Goal: Task Accomplishment & Management: Use online tool/utility

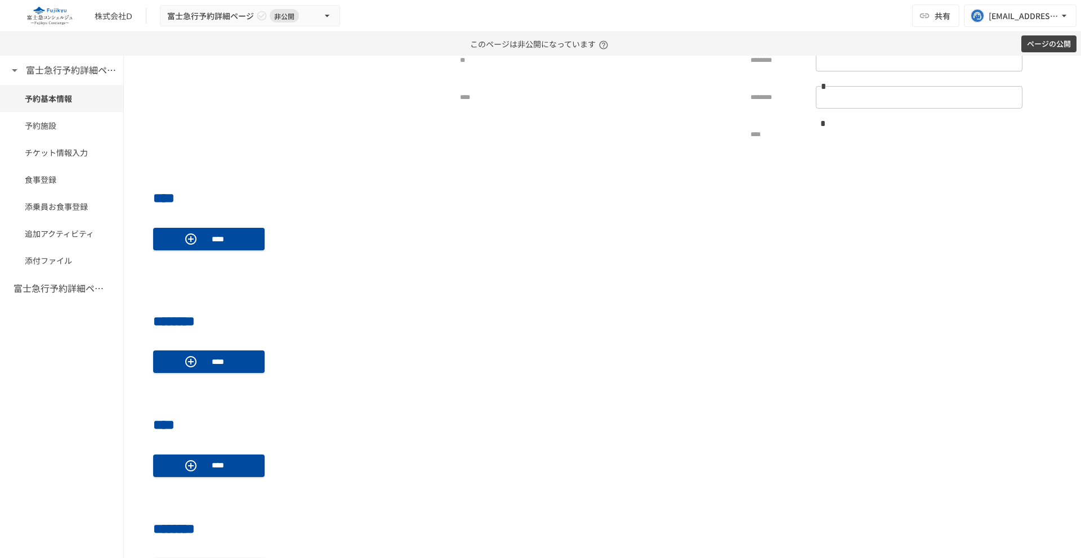
scroll to position [372, 0]
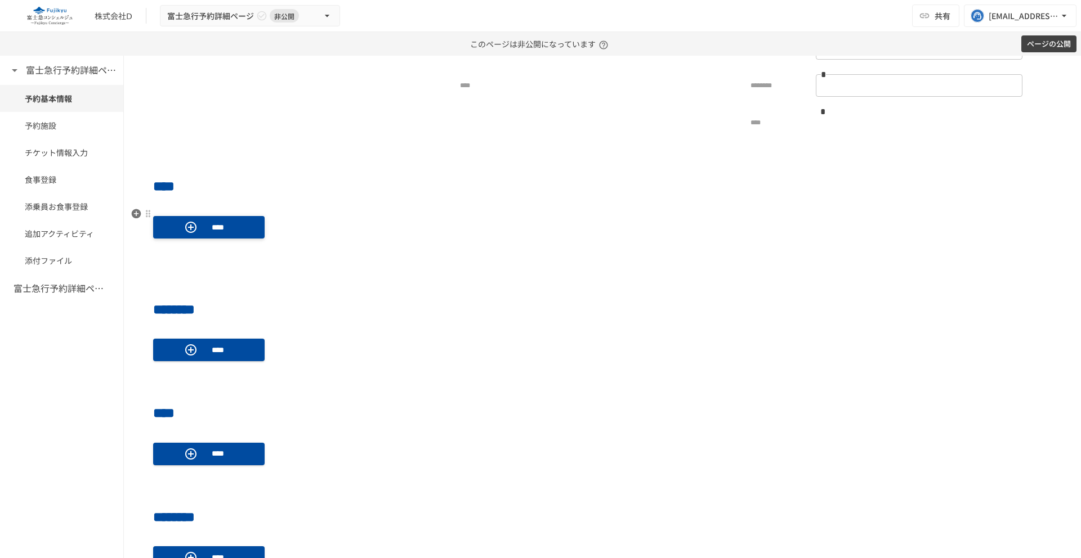
click at [232, 229] on p "****" at bounding box center [218, 227] width 32 height 12
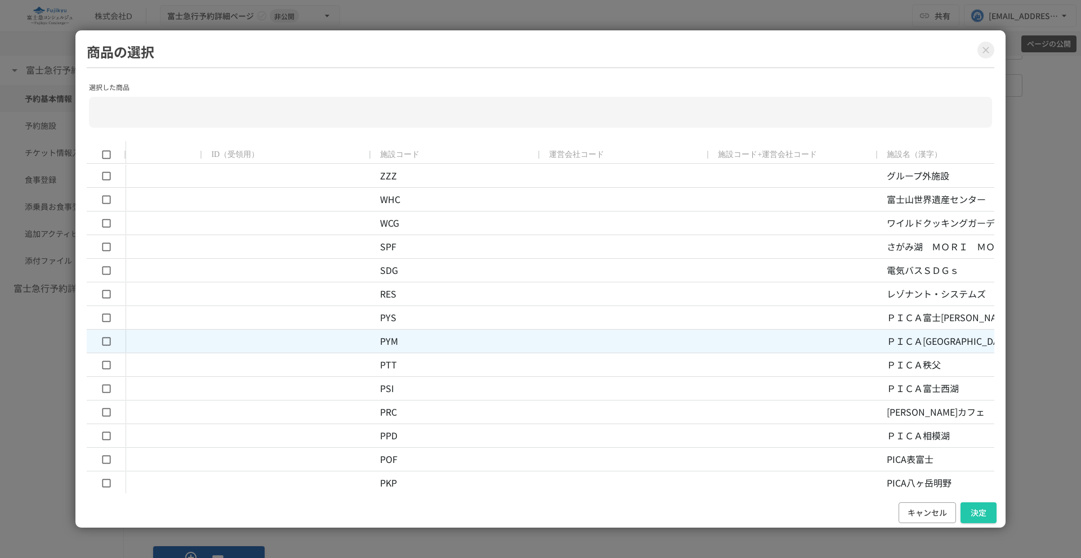
scroll to position [0, 0]
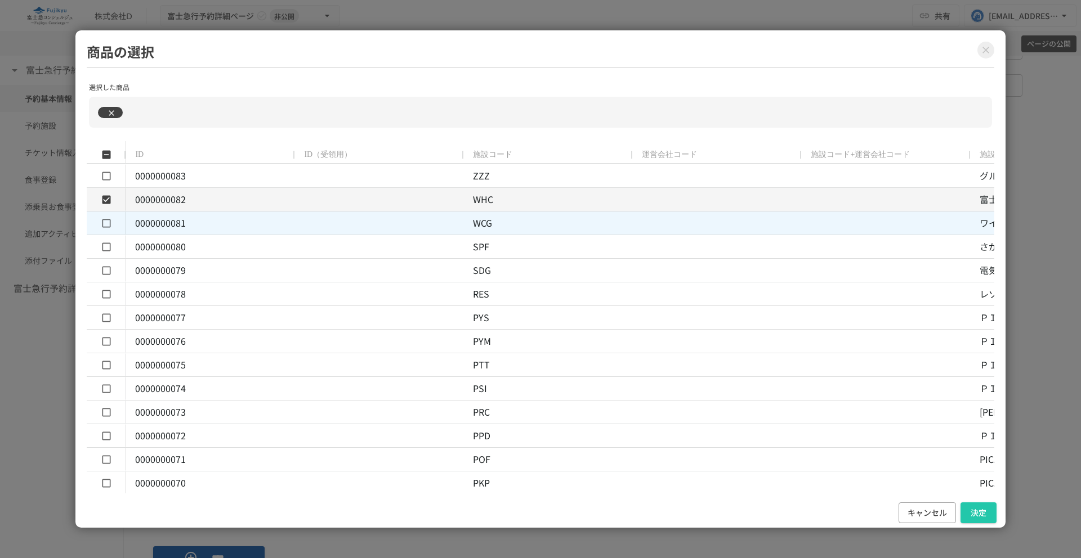
type input "**********"
click at [976, 512] on button "決定" at bounding box center [978, 513] width 36 height 21
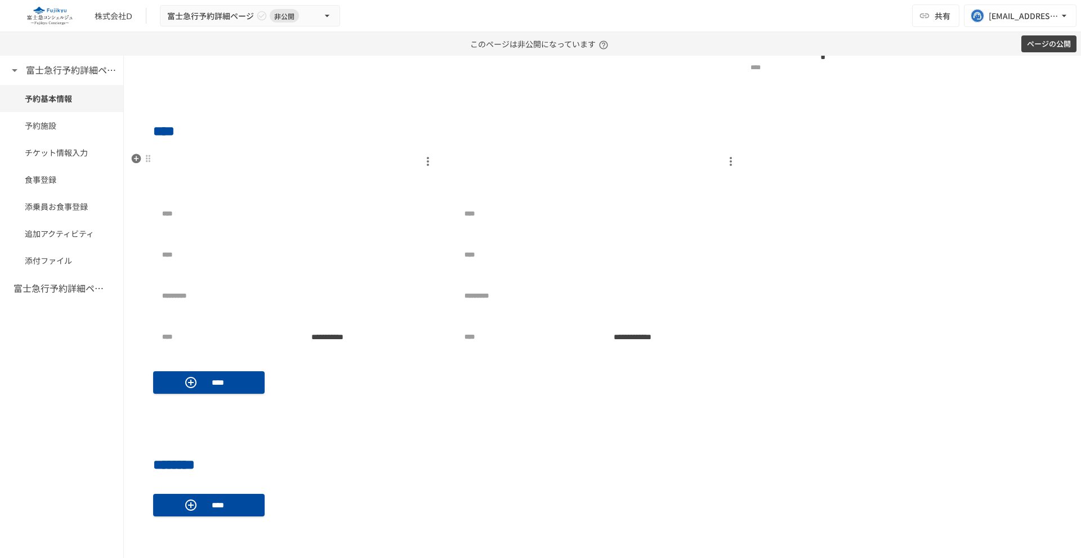
click at [421, 171] on p at bounding box center [299, 182] width 275 height 23
click at [428, 162] on icon "button" at bounding box center [428, 161] width 2 height 9
click at [486, 147] on div at bounding box center [540, 279] width 1081 height 558
click at [427, 163] on icon "button" at bounding box center [428, 162] width 14 height 14
click at [436, 185] on p "削除" at bounding box center [434, 184] width 14 height 11
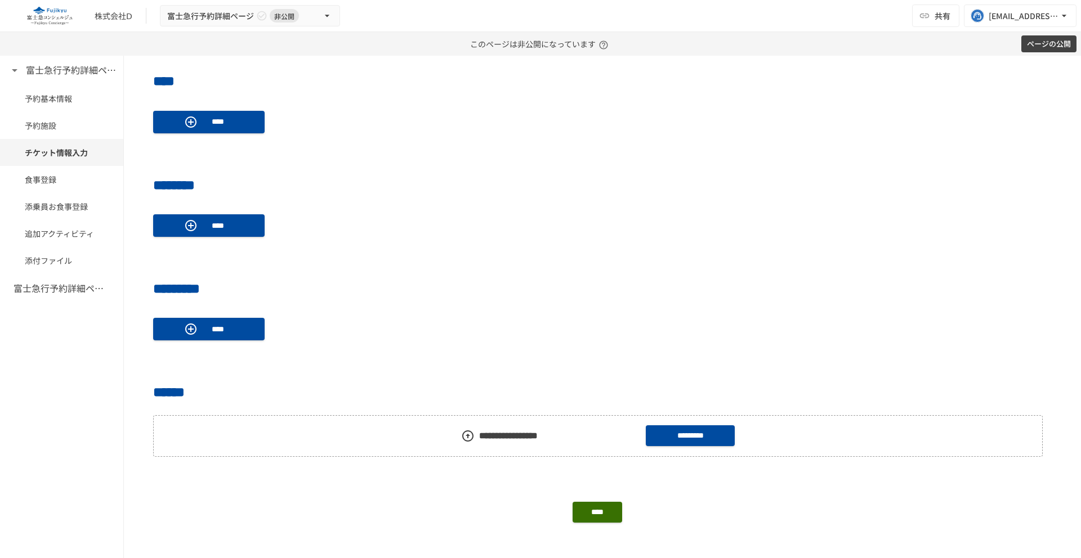
scroll to position [992, 0]
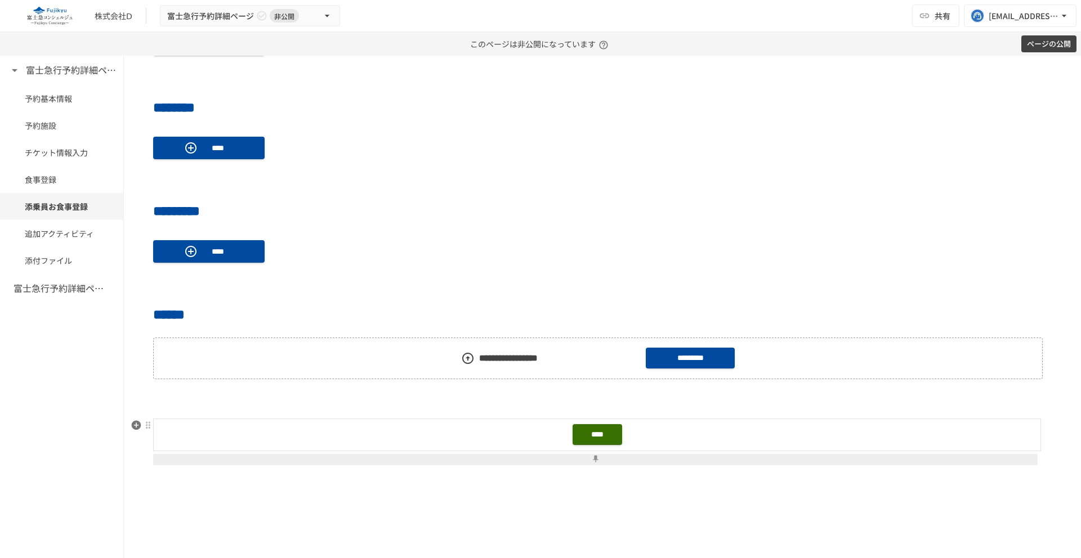
click at [280, 452] on div "****" at bounding box center [602, 444] width 898 height 50
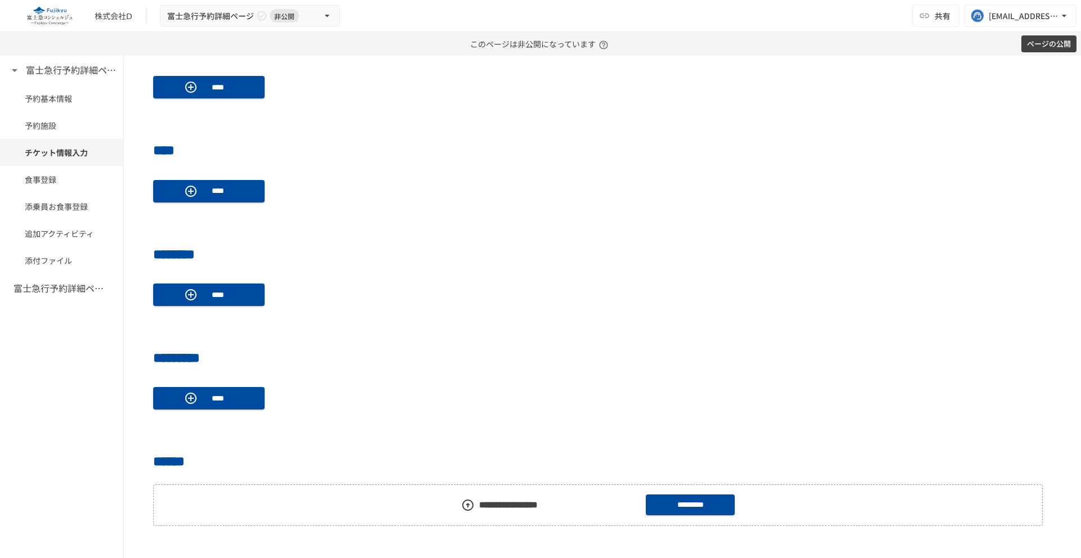
scroll to position [846, 0]
click at [212, 396] on p "****" at bounding box center [218, 398] width 32 height 12
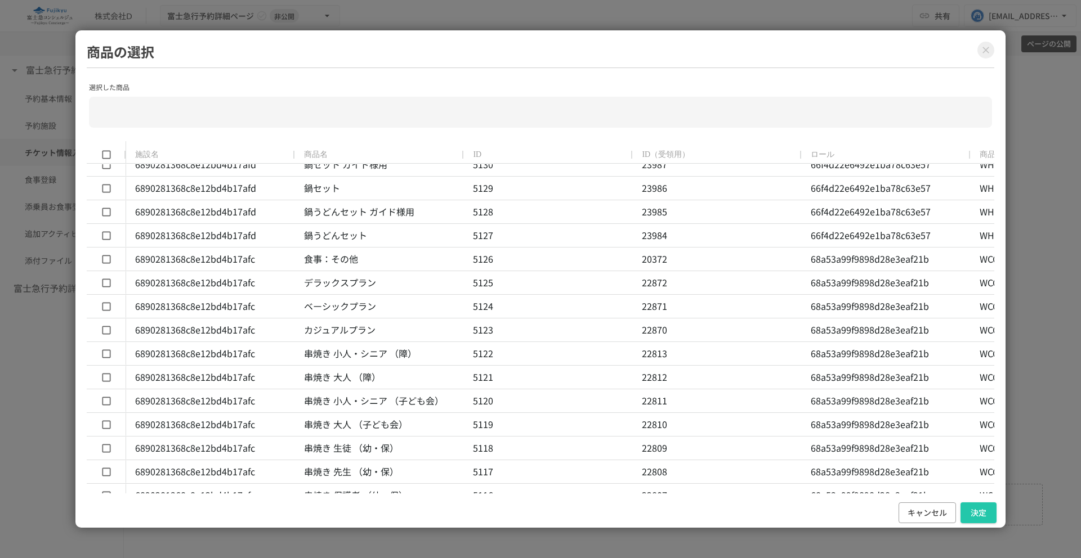
scroll to position [0, 0]
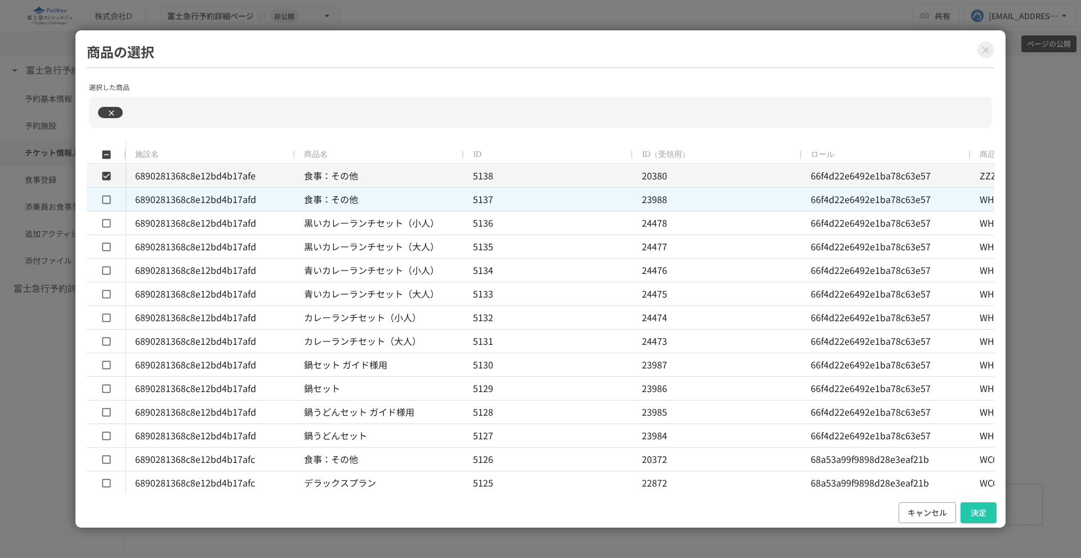
type input "**********"
click at [977, 518] on button "決定" at bounding box center [978, 513] width 36 height 21
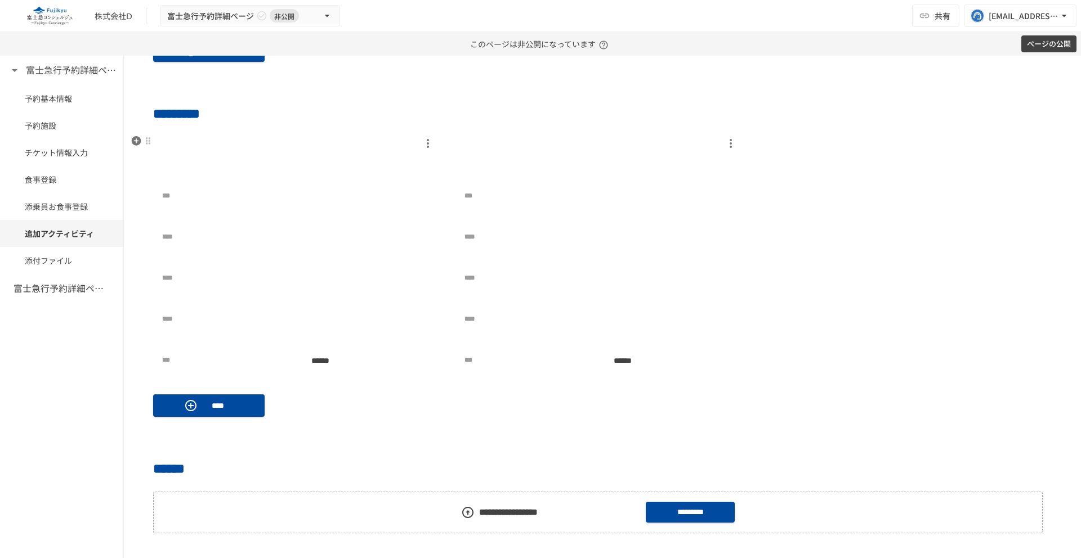
scroll to position [1089, 0]
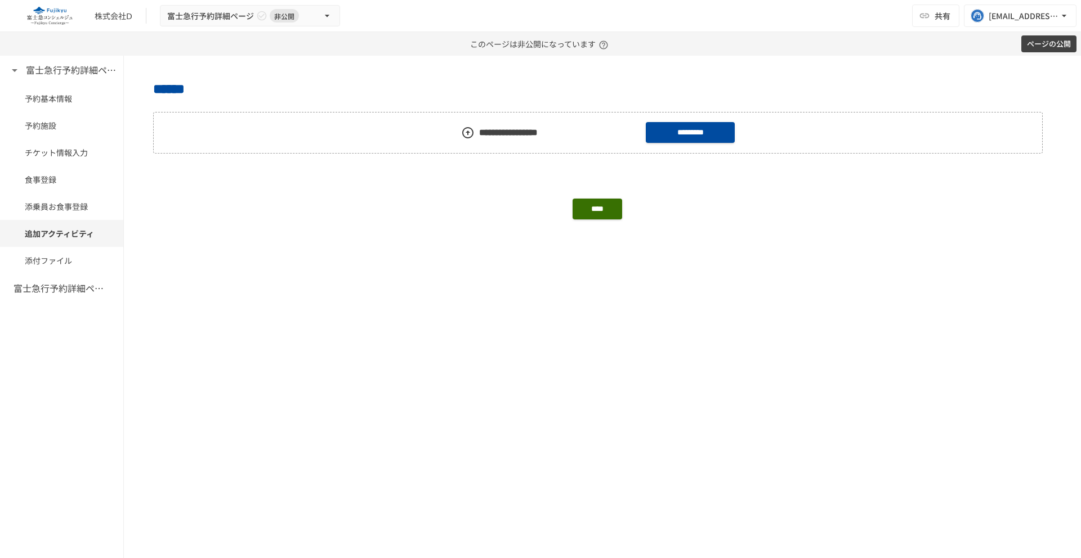
scroll to position [1308, 0]
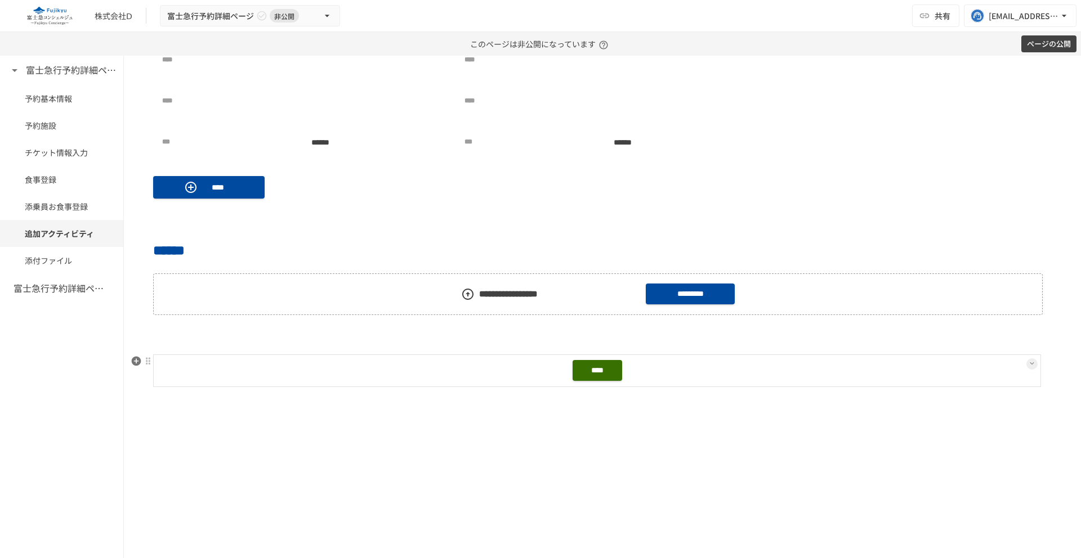
click at [249, 379] on div "****" at bounding box center [597, 371] width 878 height 25
click at [255, 439] on p at bounding box center [602, 435] width 898 height 15
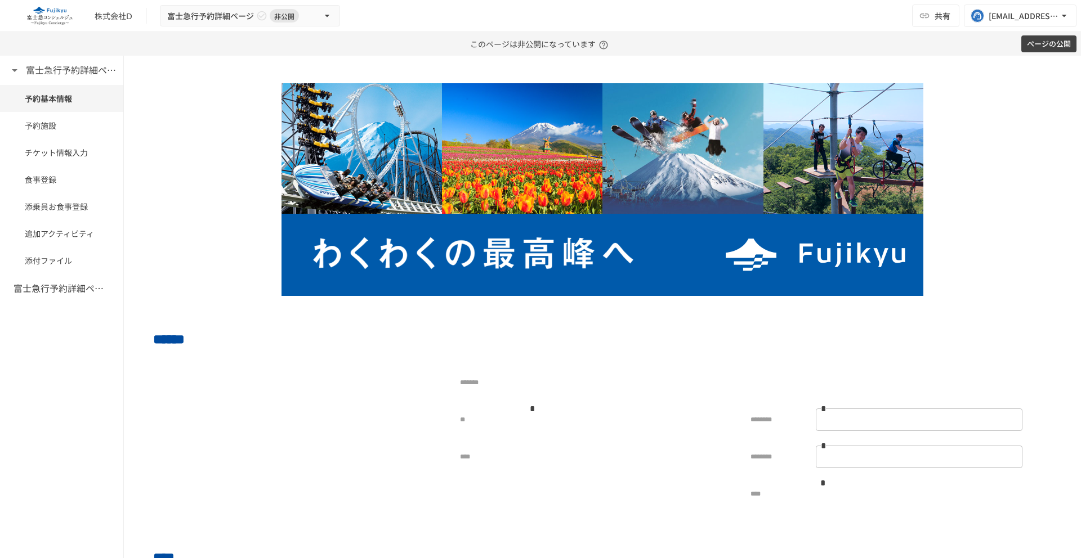
scroll to position [374, 0]
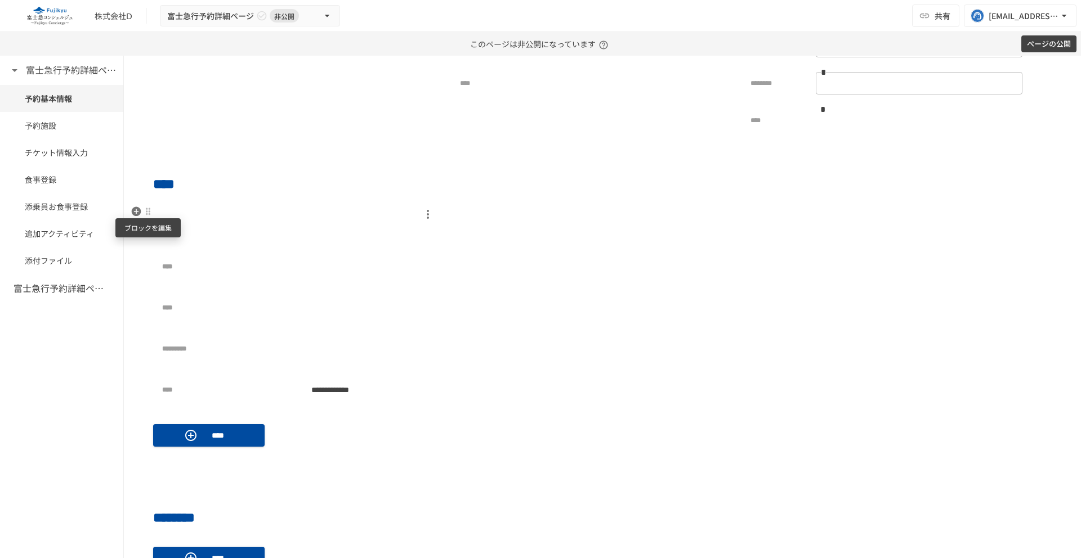
click at [148, 213] on div at bounding box center [148, 211] width 9 height 9
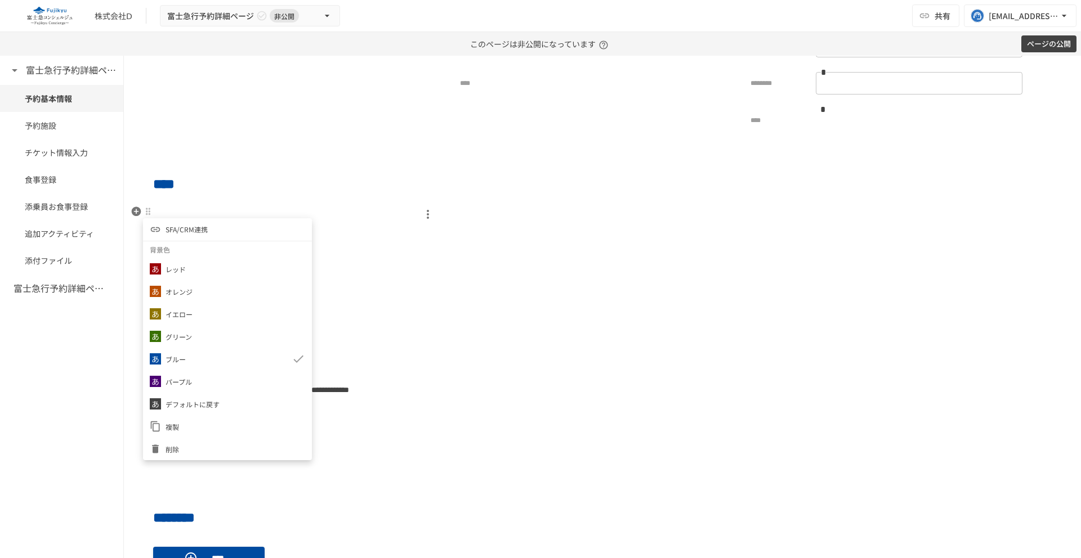
click at [183, 235] on span "SFA/CRM連携" at bounding box center [187, 229] width 42 height 11
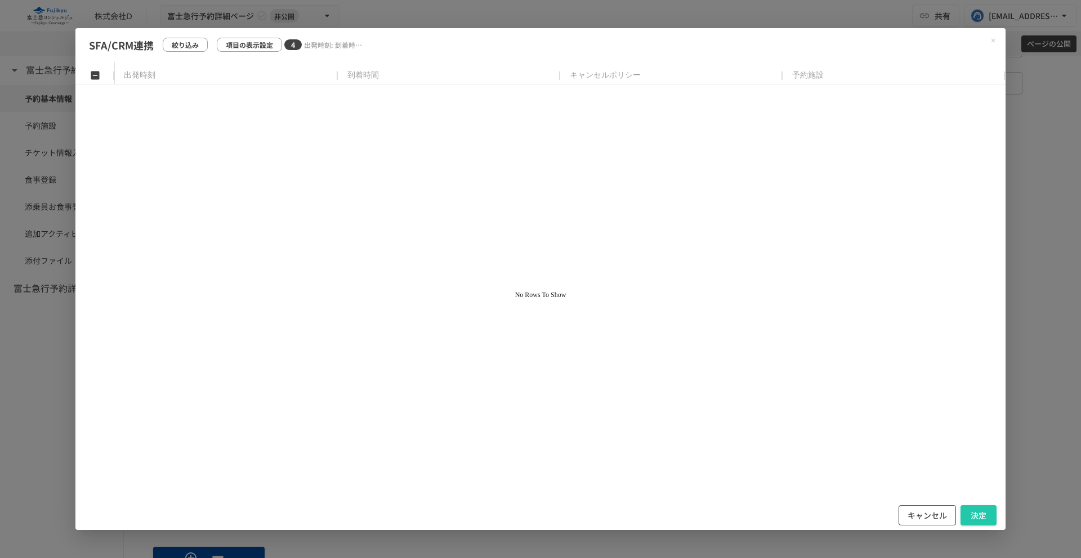
click at [928, 511] on button "キャンセル" at bounding box center [926, 516] width 57 height 21
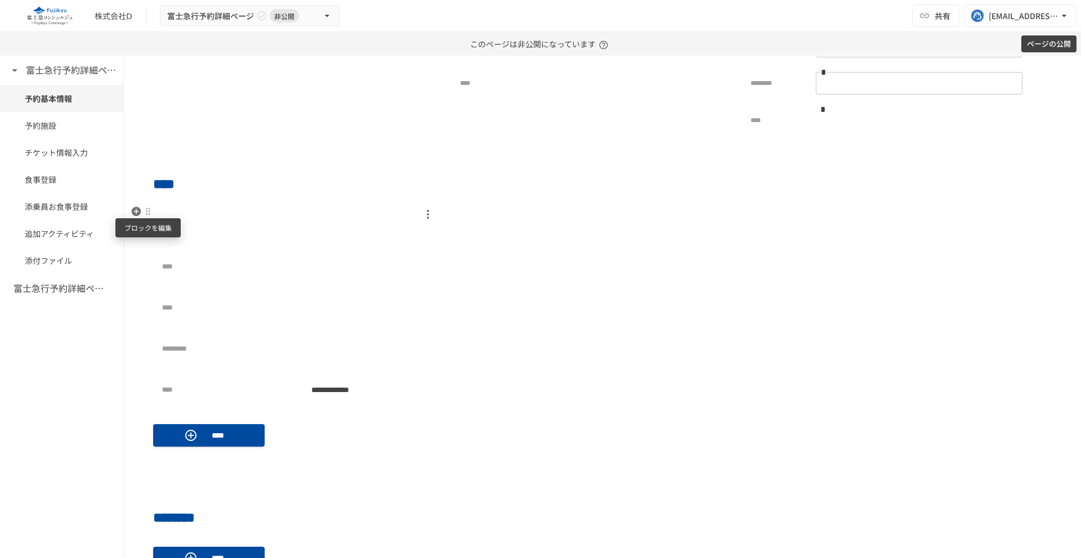
click at [146, 216] on div at bounding box center [148, 211] width 9 height 9
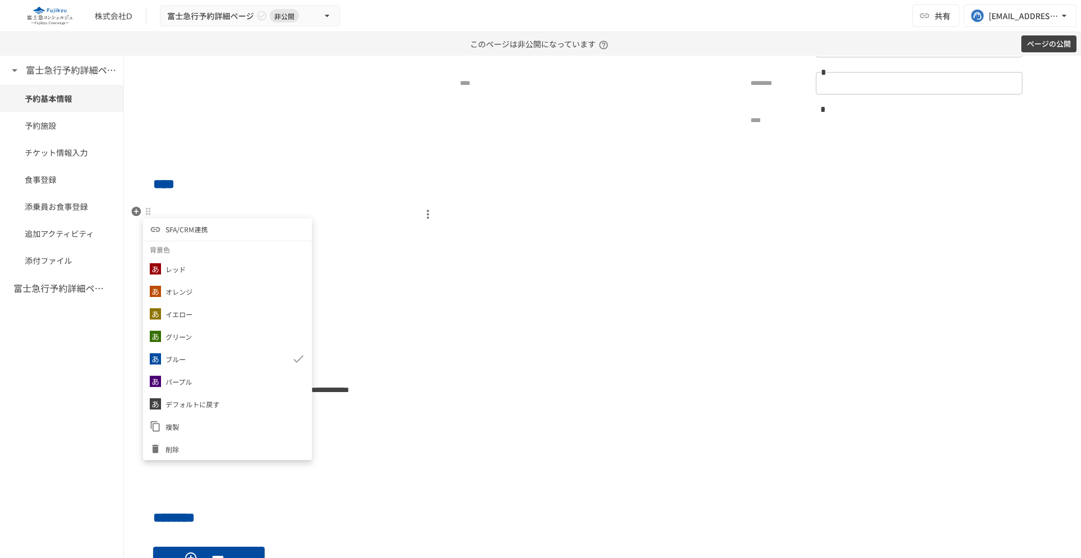
click at [179, 233] on span "SFA/CRM連携" at bounding box center [187, 229] width 42 height 11
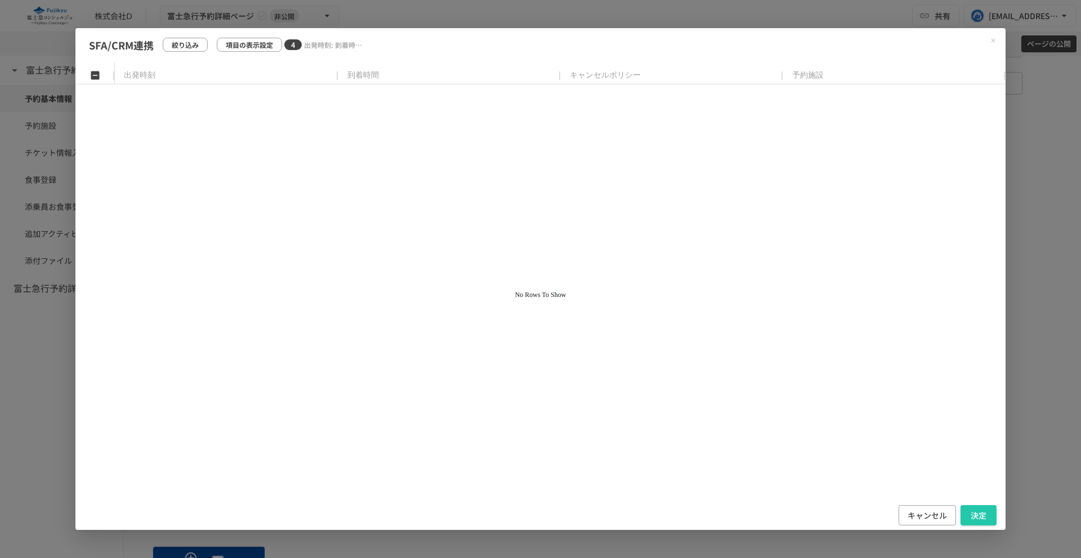
click at [994, 41] on icon "Close modal" at bounding box center [993, 40] width 7 height 7
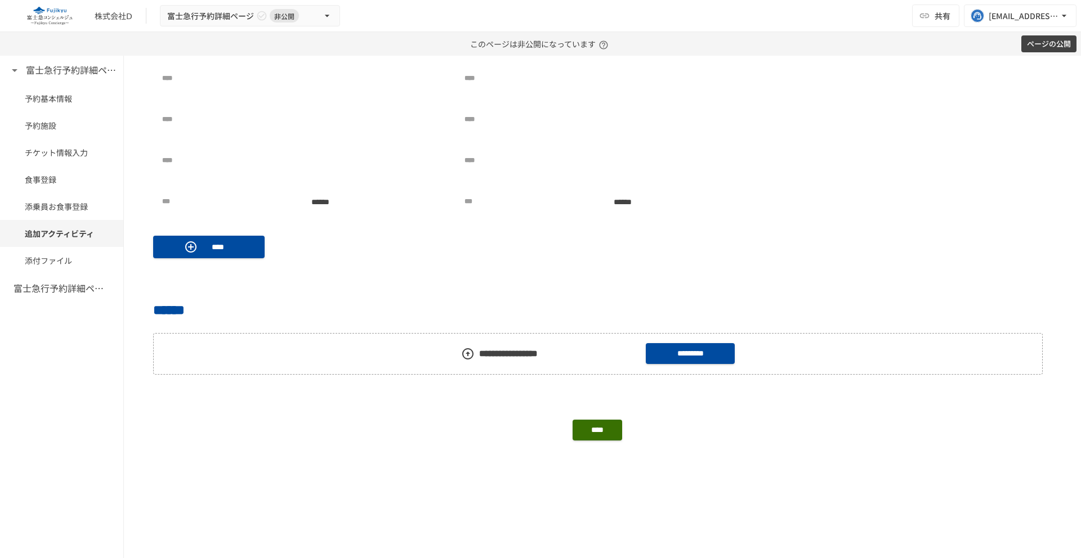
scroll to position [1611, 0]
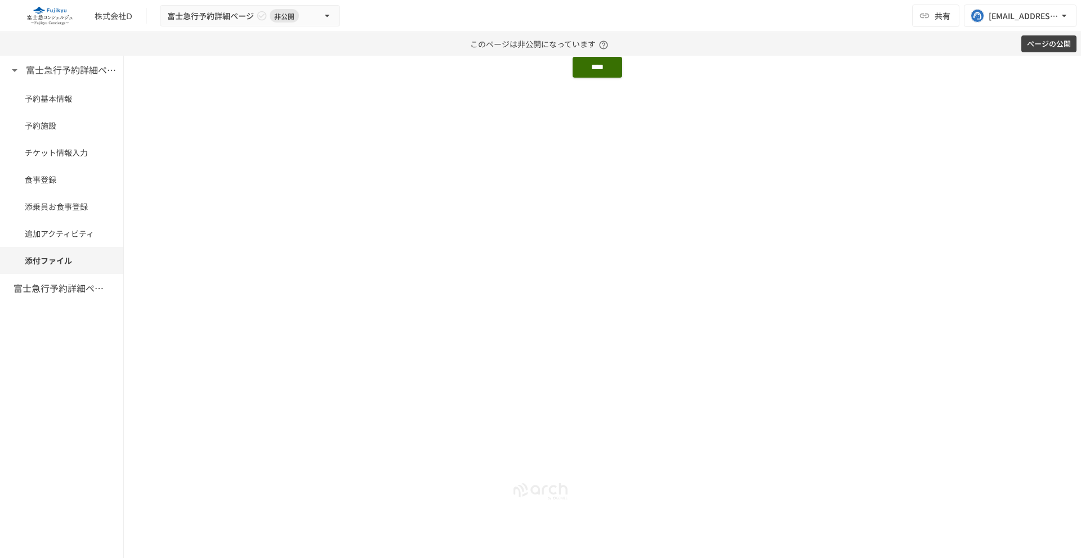
click at [138, 246] on icon "button" at bounding box center [136, 245] width 11 height 11
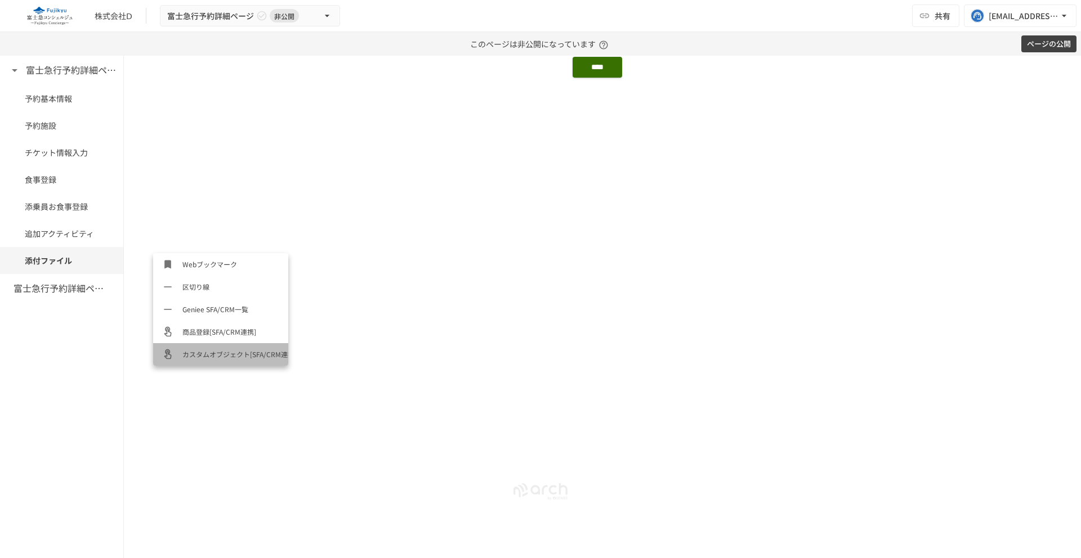
click at [222, 350] on span "カスタムオブジェクト[SFA/CRM連携]" at bounding box center [230, 354] width 97 height 11
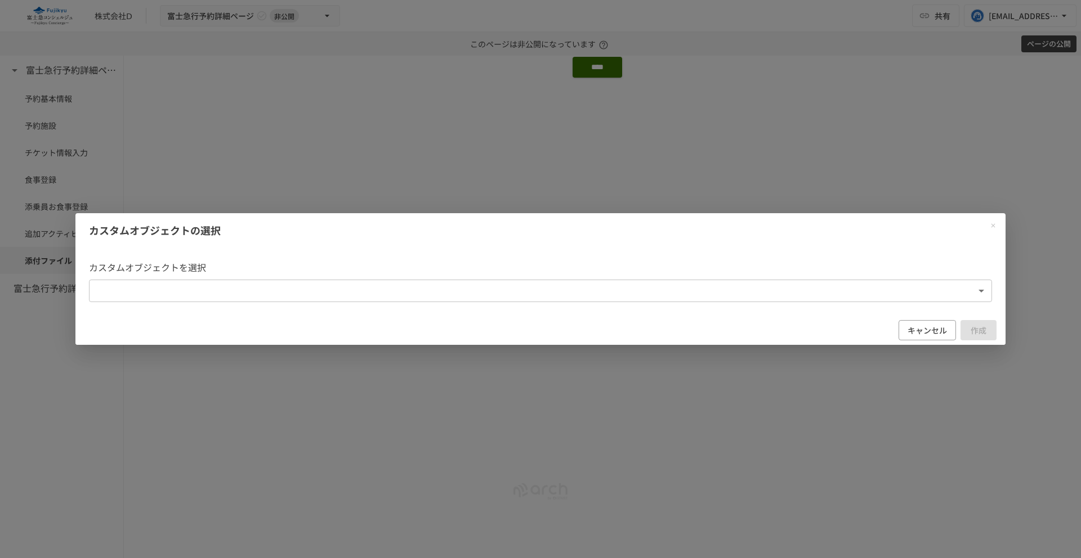
click at [412, 290] on body "**********" at bounding box center [540, 279] width 1081 height 558
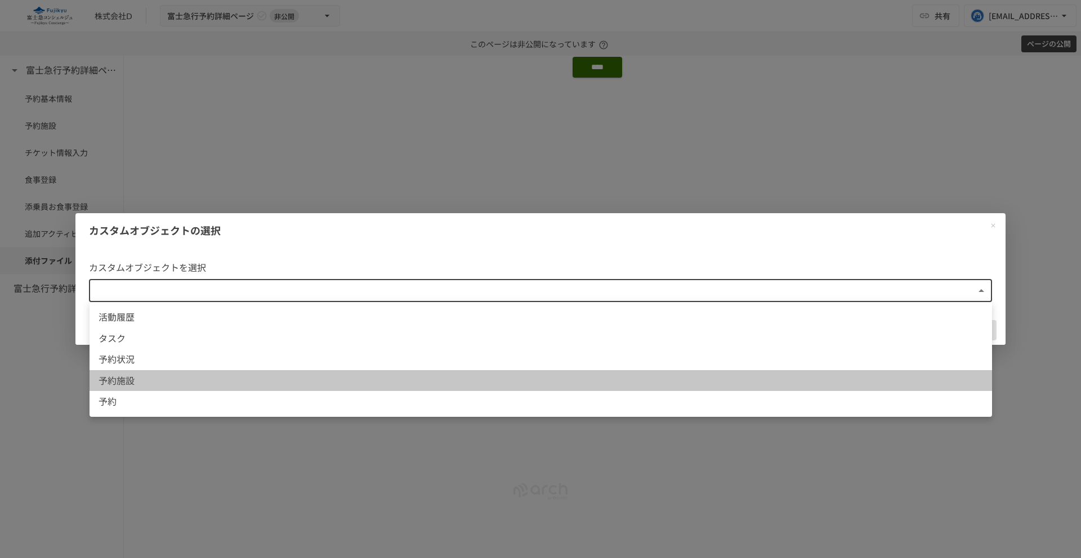
click at [150, 383] on span "予約施設" at bounding box center [541, 381] width 884 height 15
type input "**********"
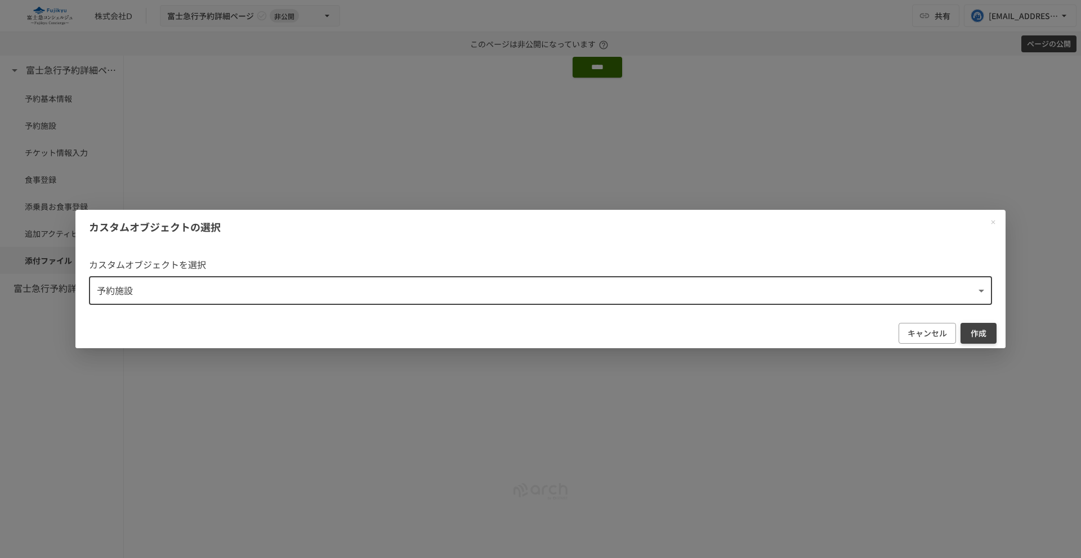
click at [992, 339] on button "作成" at bounding box center [978, 333] width 36 height 21
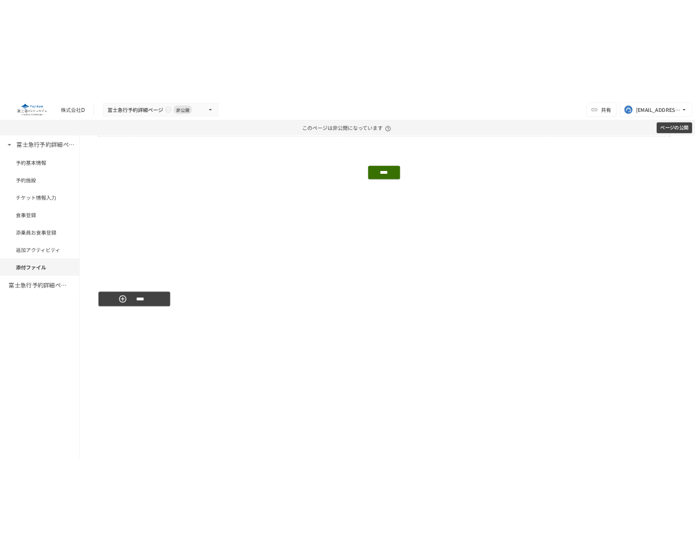
scroll to position [1493, 0]
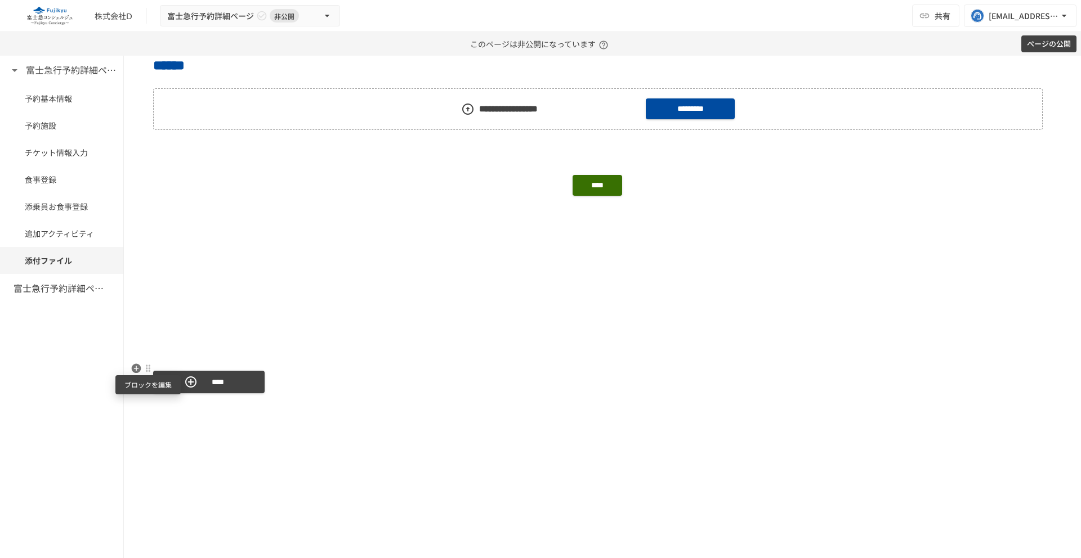
click at [147, 370] on div at bounding box center [148, 368] width 9 height 9
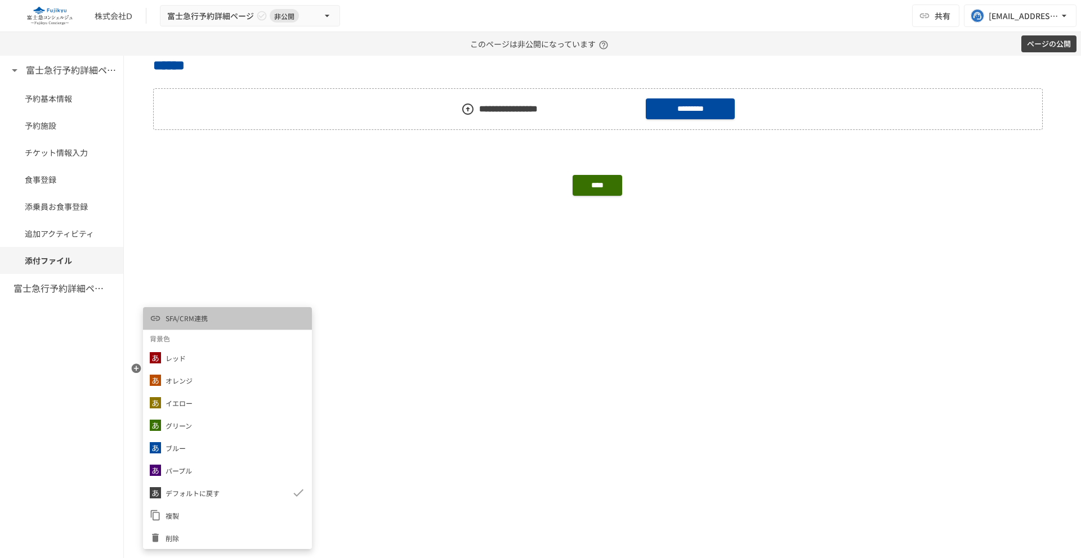
click at [208, 324] on li "SFA/CRM連携" at bounding box center [227, 318] width 169 height 23
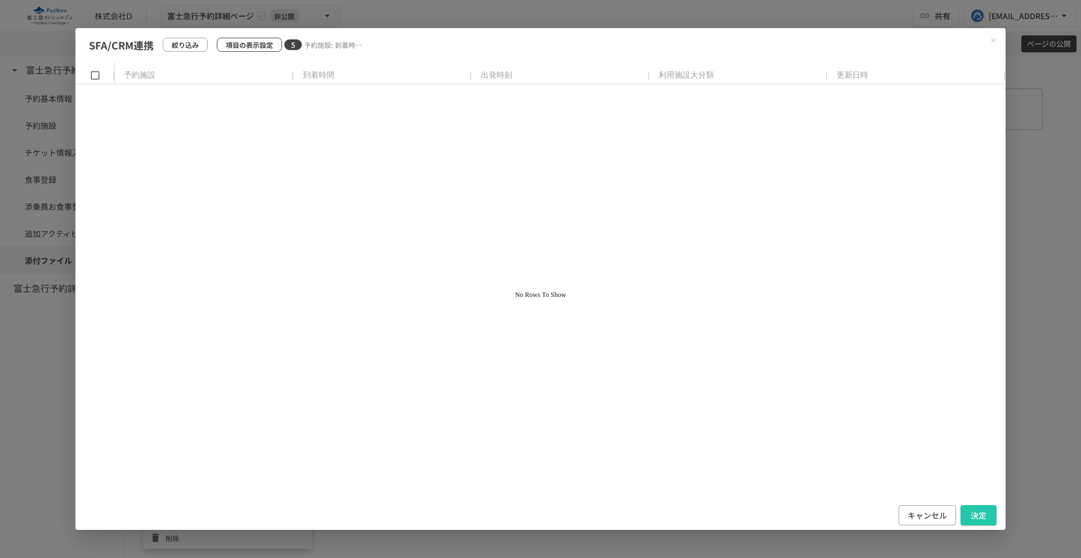
click at [263, 43] on p "項目の表示設定" at bounding box center [249, 44] width 47 height 11
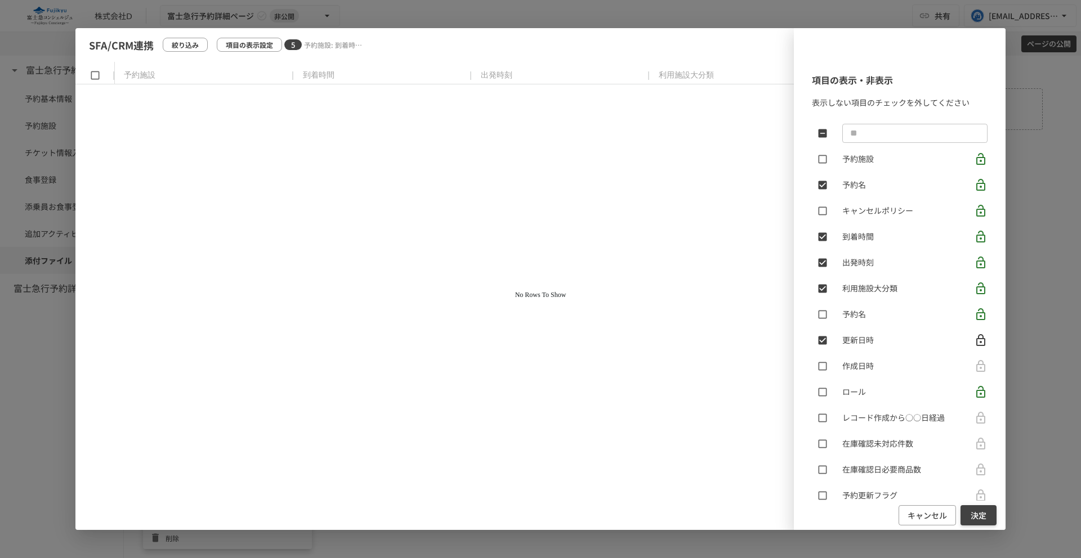
click at [971, 512] on button "決定" at bounding box center [978, 516] width 36 height 21
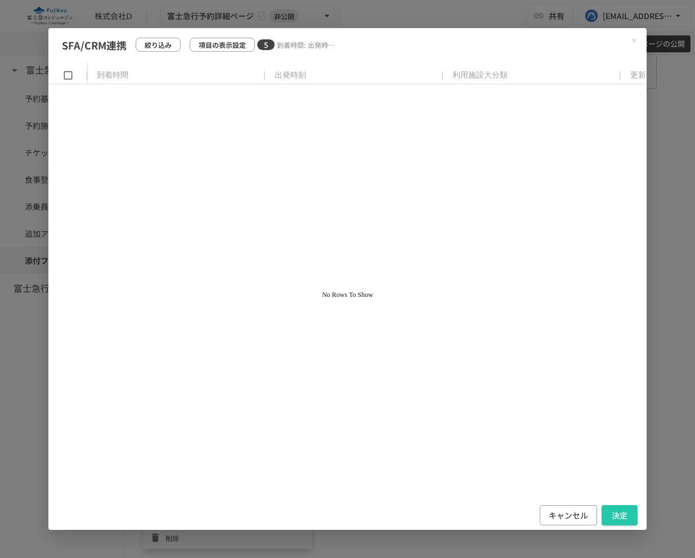
scroll to position [1452, 0]
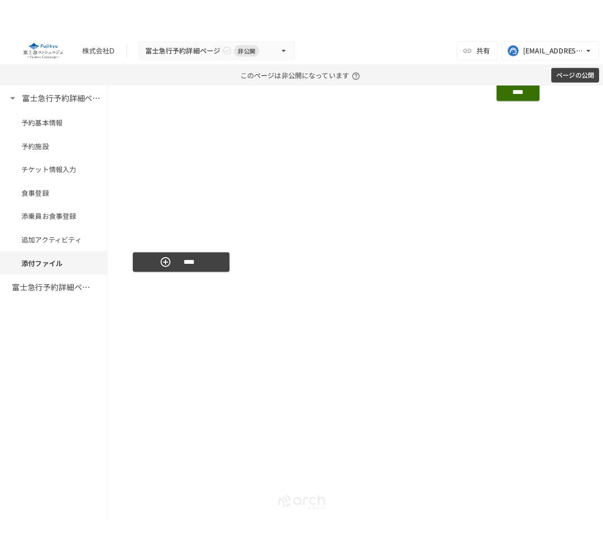
scroll to position [1488, 0]
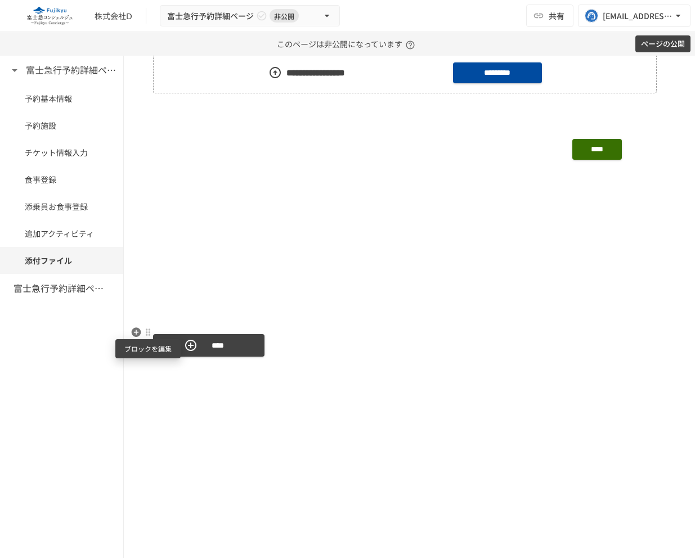
click at [147, 337] on div at bounding box center [148, 333] width 10 height 14
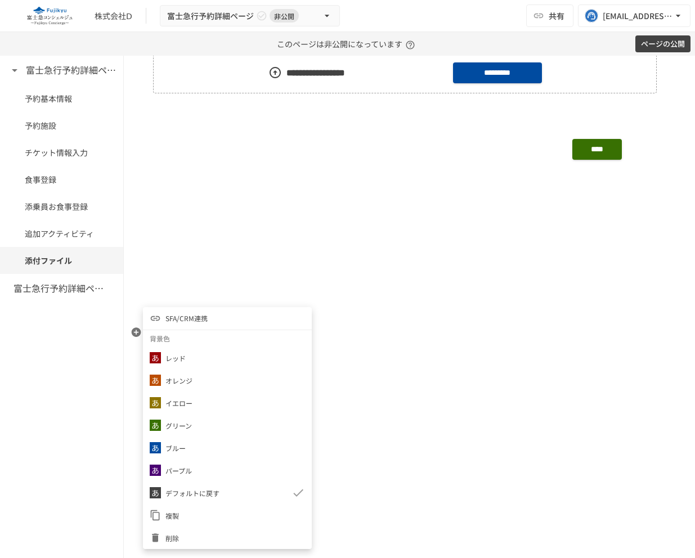
click at [208, 315] on li "SFA/CRM連携" at bounding box center [227, 318] width 169 height 23
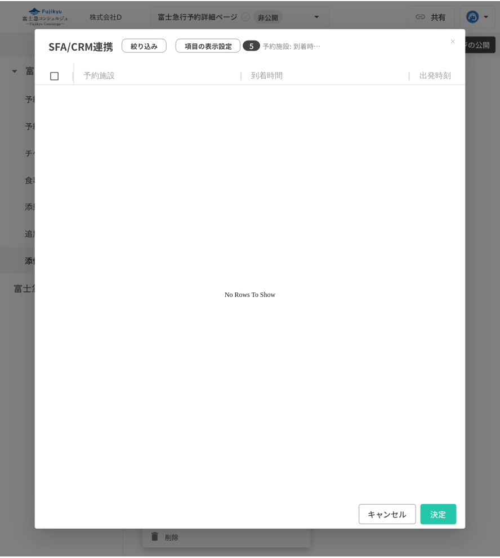
scroll to position [1463, 0]
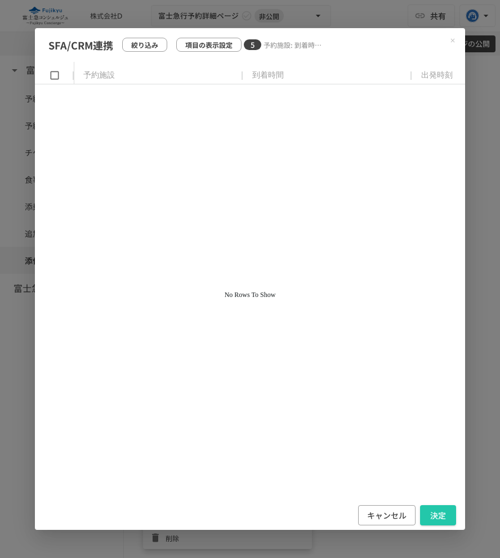
click at [451, 40] on icon "Close modal" at bounding box center [452, 40] width 7 height 7
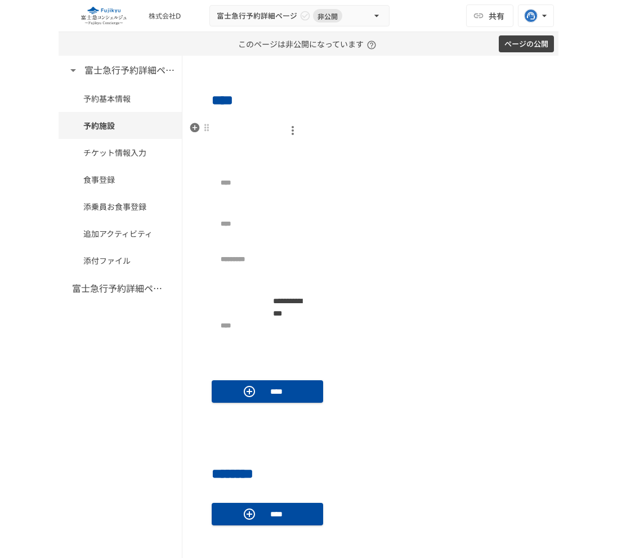
scroll to position [346, 0]
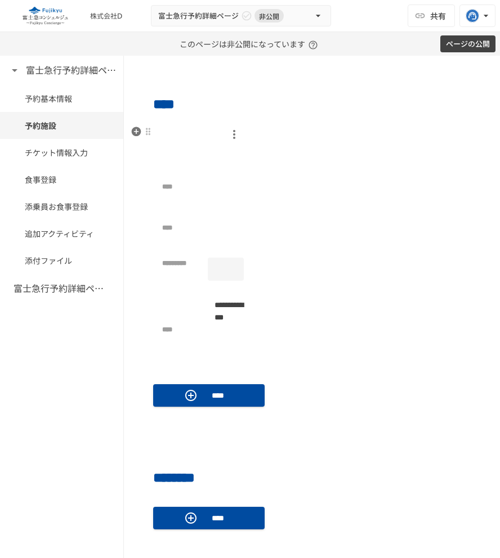
click at [223, 271] on div at bounding box center [226, 269] width 37 height 23
click at [224, 236] on div at bounding box center [226, 228] width 37 height 23
click at [217, 181] on div at bounding box center [226, 187] width 37 height 23
click at [223, 189] on input "text" at bounding box center [226, 187] width 37 height 20
click at [220, 238] on div at bounding box center [226, 228] width 37 height 23
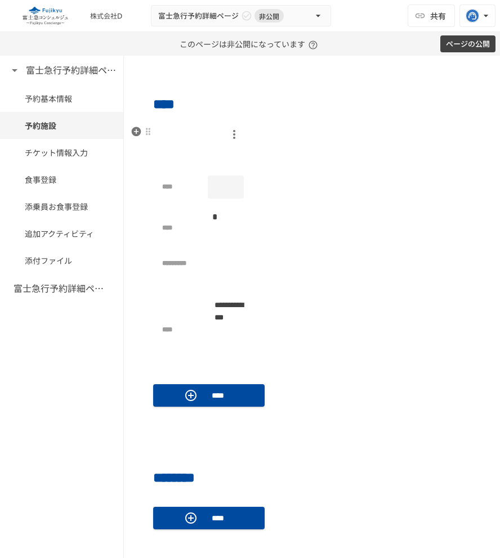
click at [216, 193] on div at bounding box center [226, 187] width 37 height 23
click at [221, 270] on div at bounding box center [226, 269] width 37 height 23
click at [213, 267] on div at bounding box center [226, 269] width 37 height 23
click at [216, 221] on div at bounding box center [226, 228] width 37 height 23
click at [226, 221] on input "text" at bounding box center [226, 228] width 37 height 20
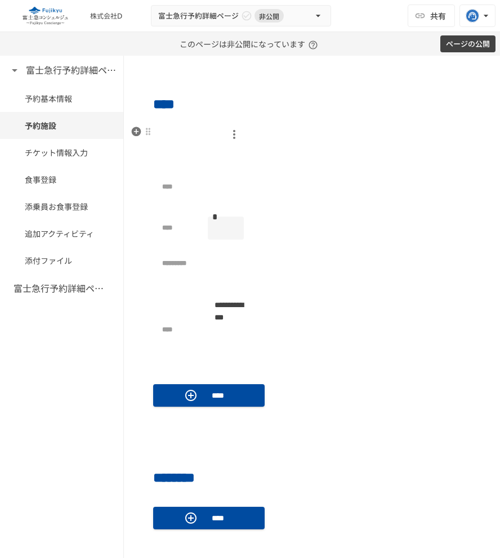
click at [226, 221] on input "text" at bounding box center [226, 228] width 37 height 20
click at [225, 225] on input "text" at bounding box center [226, 228] width 37 height 20
click at [225, 227] on input "text" at bounding box center [226, 228] width 37 height 20
type input "******"
click at [315, 199] on div "**********" at bounding box center [311, 250] width 317 height 251
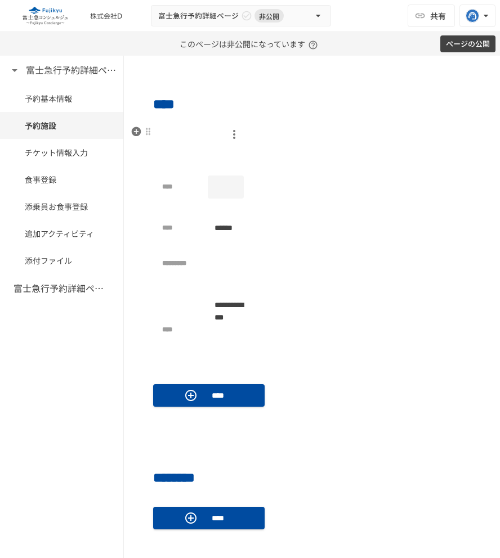
click at [211, 188] on div at bounding box center [226, 187] width 37 height 23
type input "******"
click at [277, 194] on div "**********" at bounding box center [311, 250] width 317 height 251
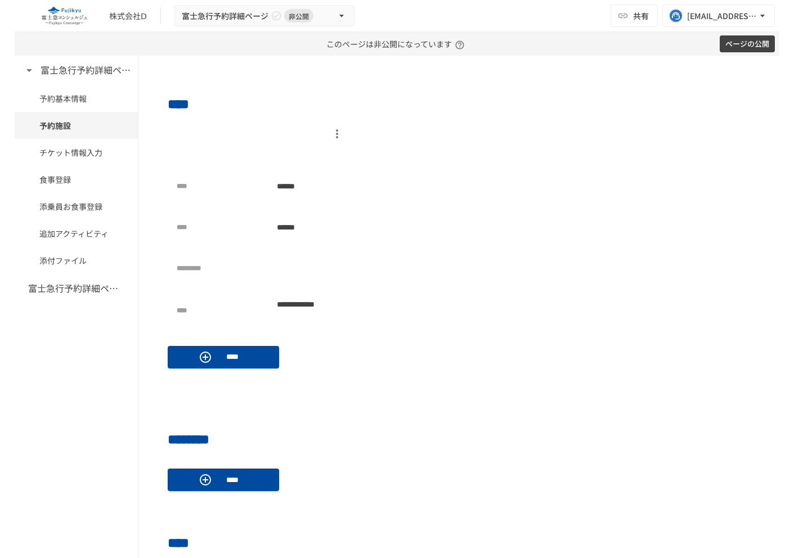
scroll to position [444, 0]
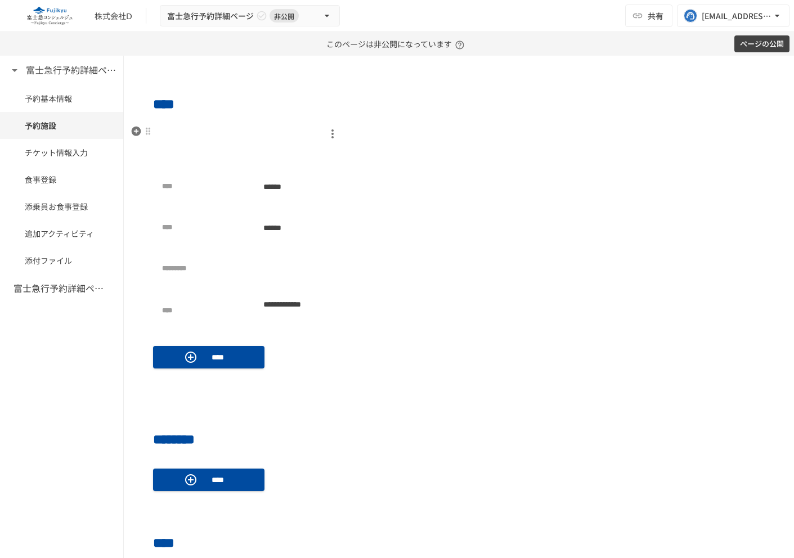
click at [618, 187] on div "**********" at bounding box center [459, 230] width 612 height 213
